Goal: Transaction & Acquisition: Purchase product/service

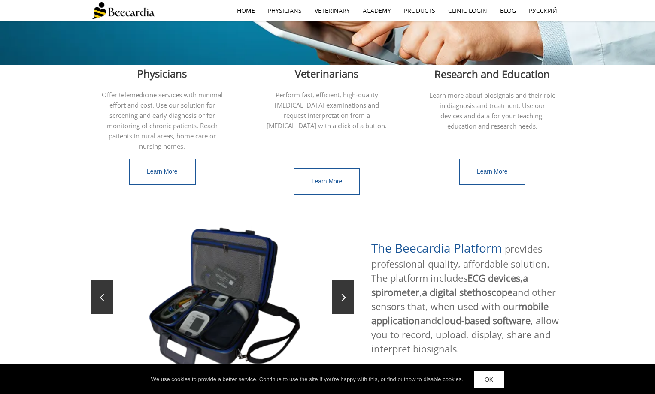
scroll to position [197, 0]
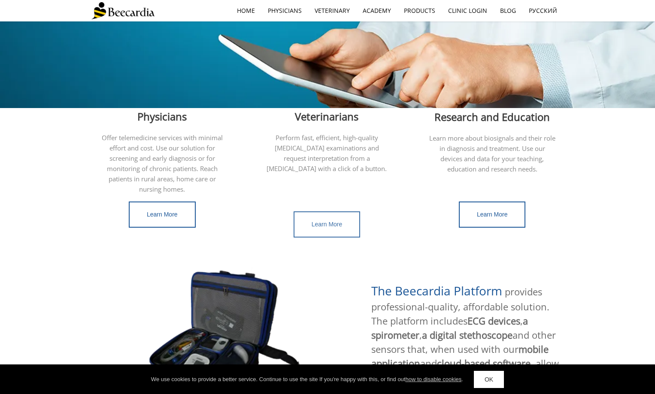
click at [337, 221] on span "Learn More" at bounding box center [327, 224] width 31 height 7
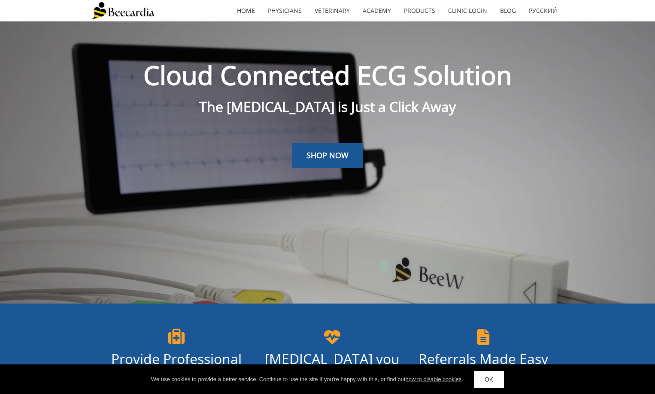
click at [487, 375] on link "OK" at bounding box center [489, 379] width 30 height 17
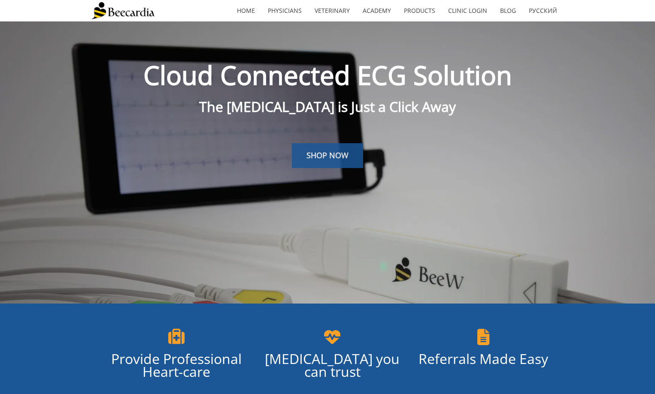
click at [327, 158] on span "SHOP NOW" at bounding box center [327, 155] width 42 height 10
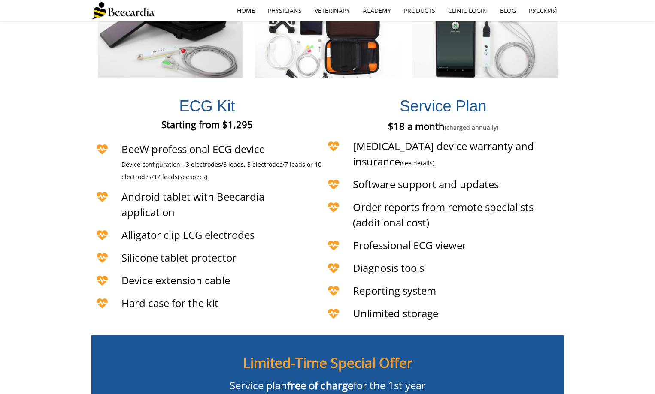
scroll to position [1817, 0]
